Goal: Task Accomplishment & Management: Manage account settings

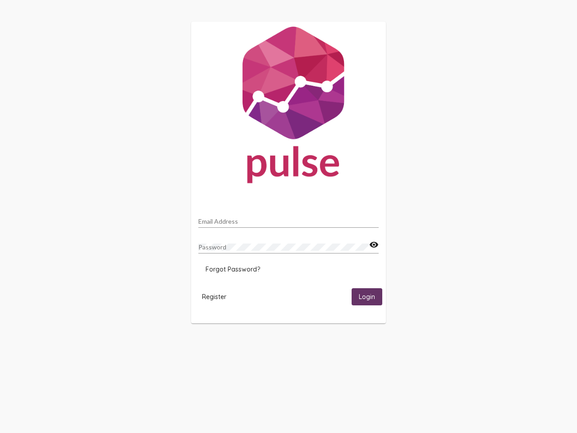
click at [289, 219] on input "Email Address" at bounding box center [288, 221] width 180 height 7
click at [374, 245] on mat-icon "visibility" at bounding box center [373, 244] width 9 height 11
click at [233, 269] on span "Forgot Password?" at bounding box center [233, 269] width 55 height 8
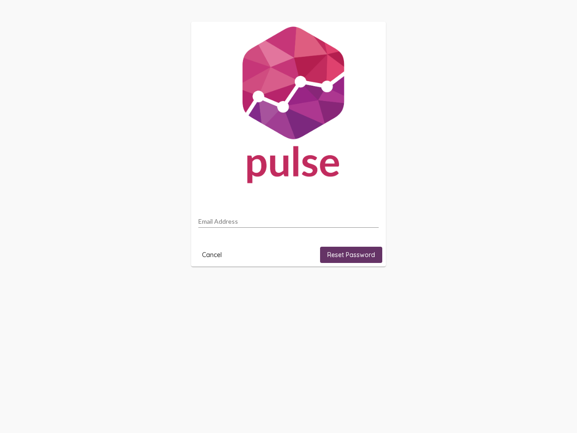
click at [214, 288] on html "Email Address Cancel Reset Password" at bounding box center [288, 144] width 577 height 288
click at [367, 288] on html "Email Address Cancel Reset Password" at bounding box center [288, 144] width 577 height 288
